Goal: Task Accomplishment & Management: Manage account settings

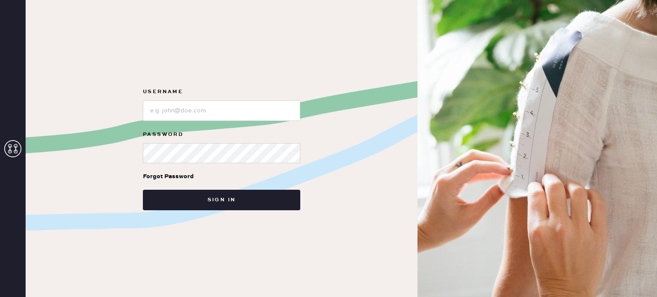
click at [202, 163] on div "Forgot Password" at bounding box center [221, 176] width 157 height 27
click at [202, 103] on input "loginName" at bounding box center [221, 110] width 157 height 21
type input "[EMAIL_ADDRESS][DOMAIN_NAME]"
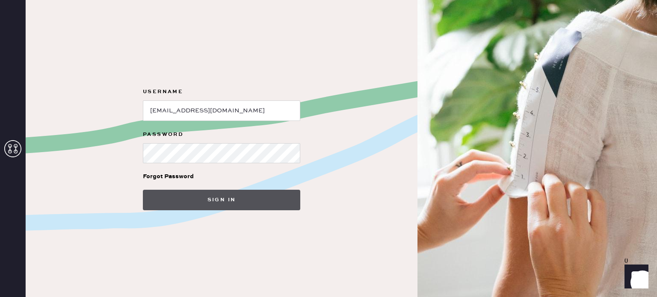
click at [224, 205] on button "Sign in" at bounding box center [221, 200] width 157 height 21
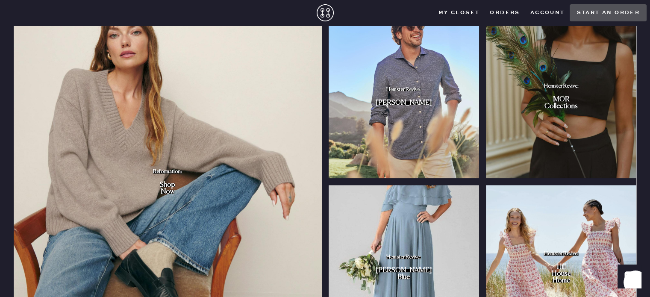
scroll to position [631, 0]
